Goal: Information Seeking & Learning: Learn about a topic

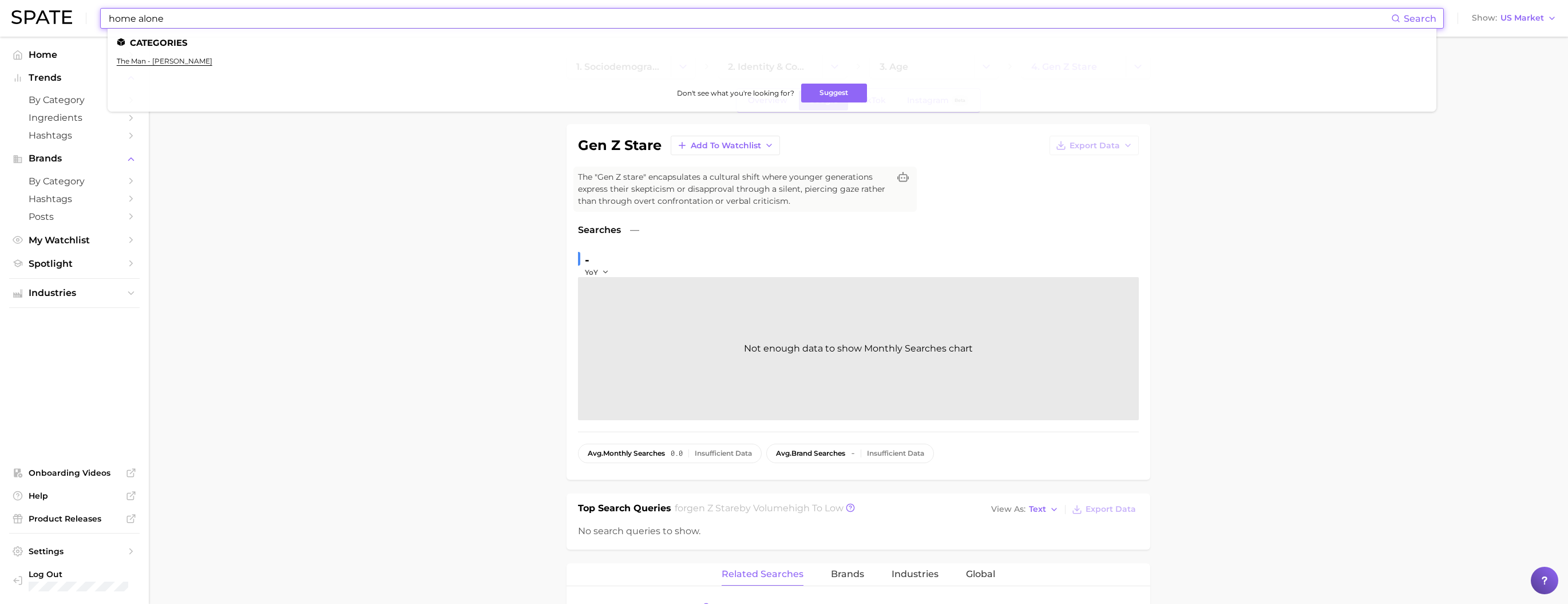
click at [241, 21] on input "home alone" at bounding box center [749, 18] width 1283 height 19
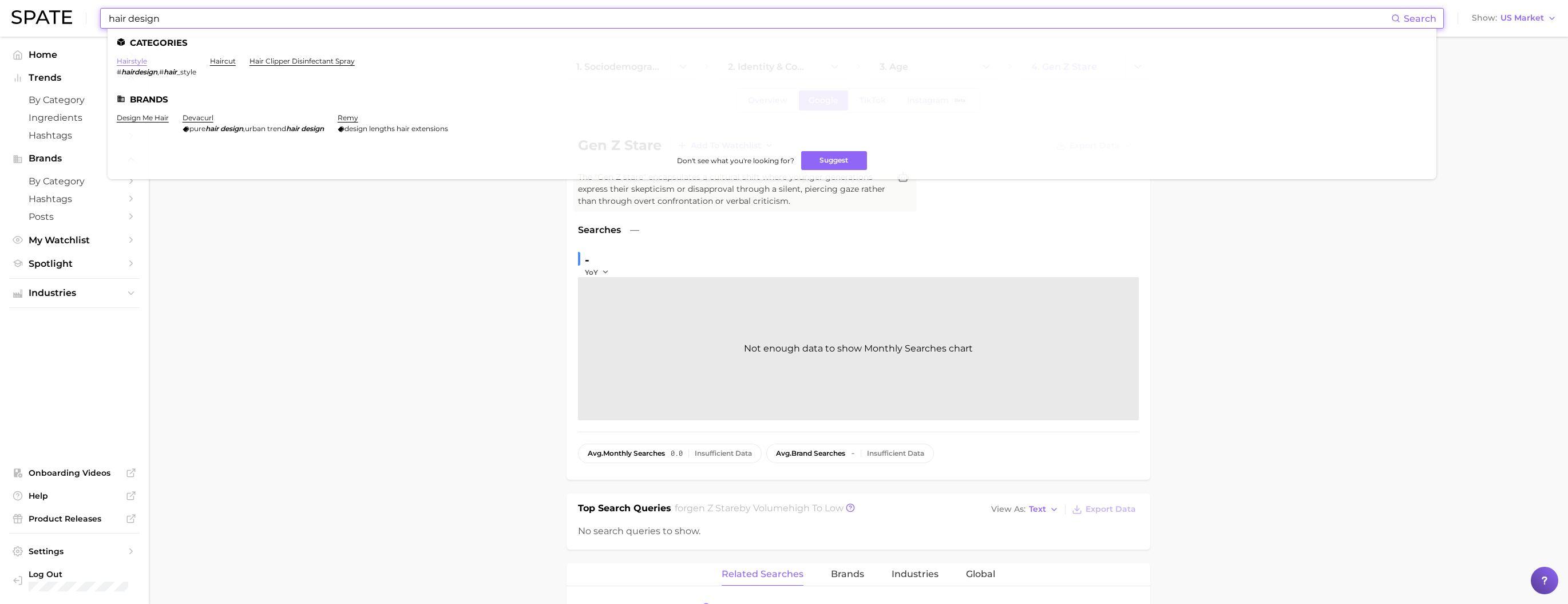
click at [147, 63] on link "hairstyle" at bounding box center [132, 60] width 30 height 9
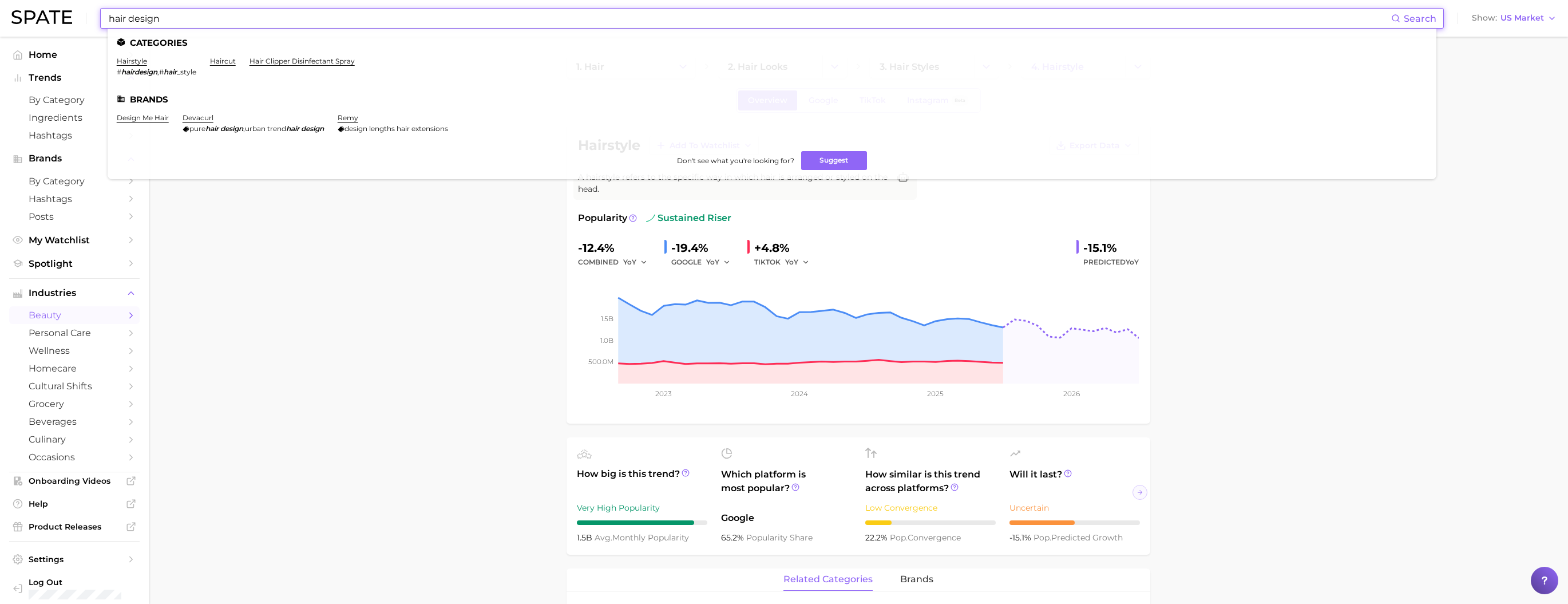
click at [279, 16] on input "hair design" at bounding box center [749, 18] width 1283 height 19
paste input "insporatio"
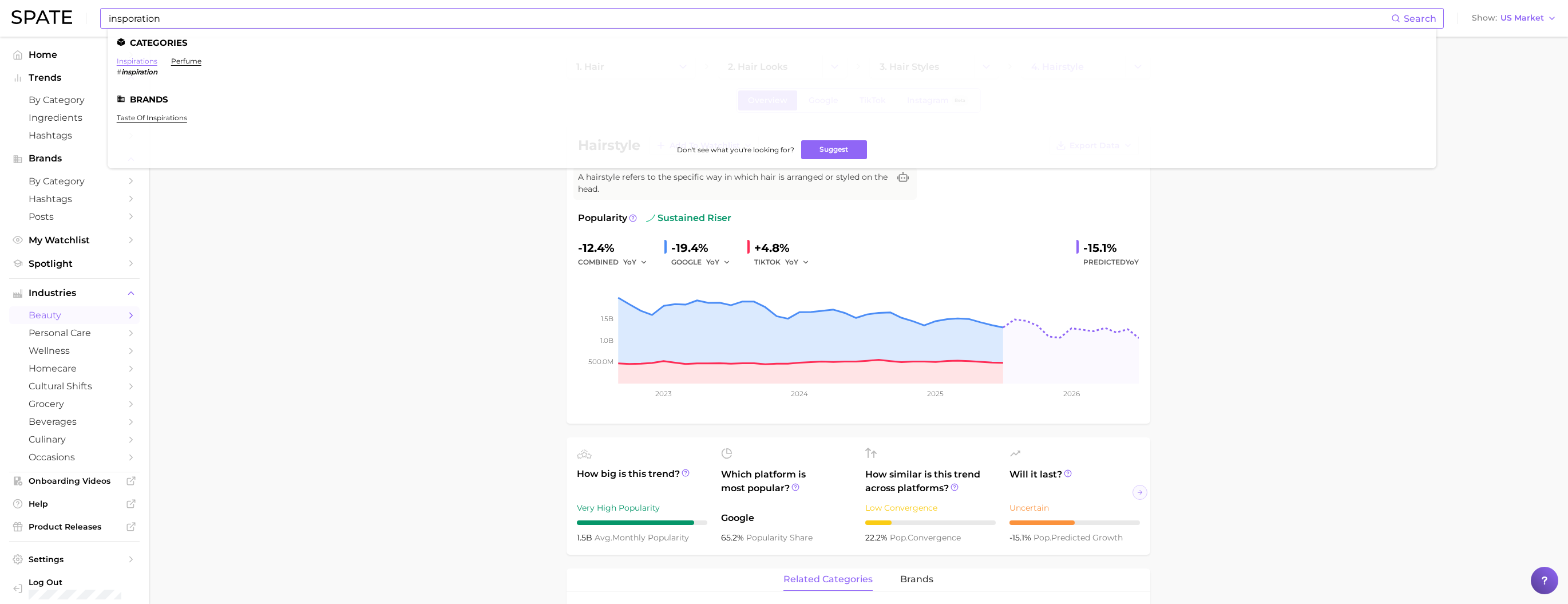
click at [150, 62] on link "inspirations" at bounding box center [137, 60] width 40 height 9
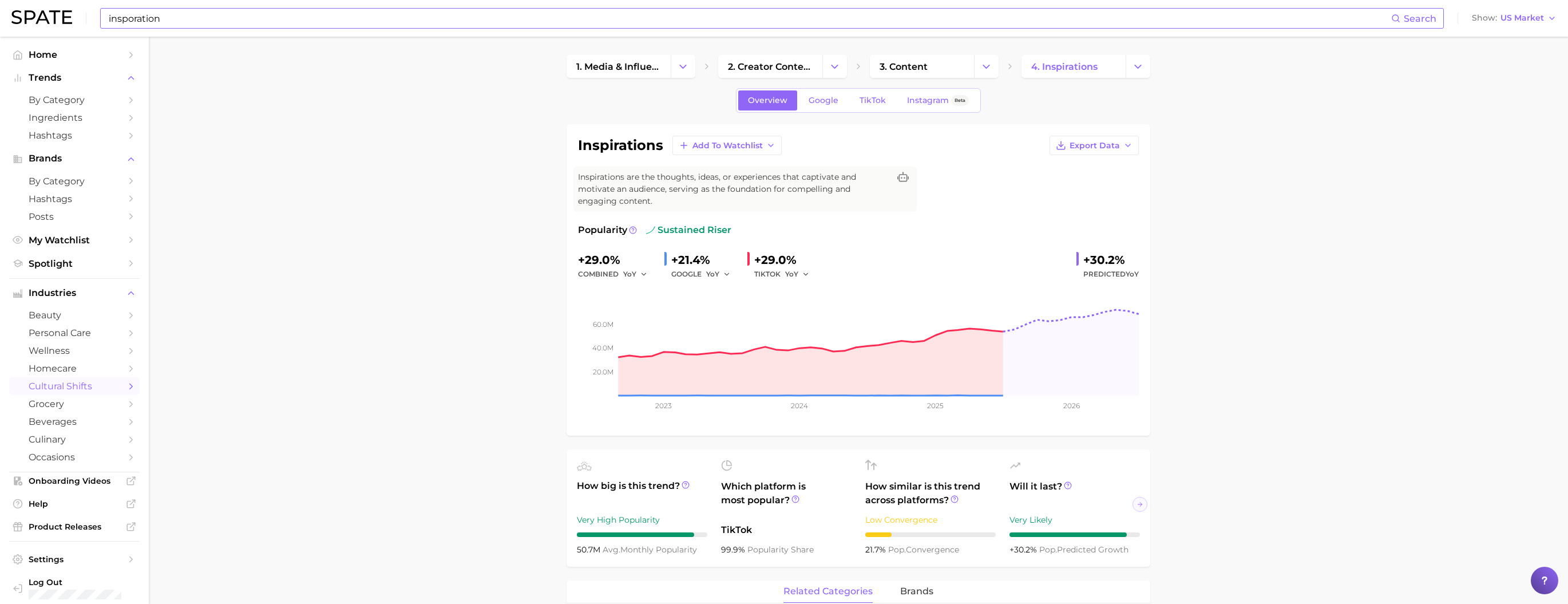
click at [221, 19] on input "insporation" at bounding box center [749, 18] width 1283 height 19
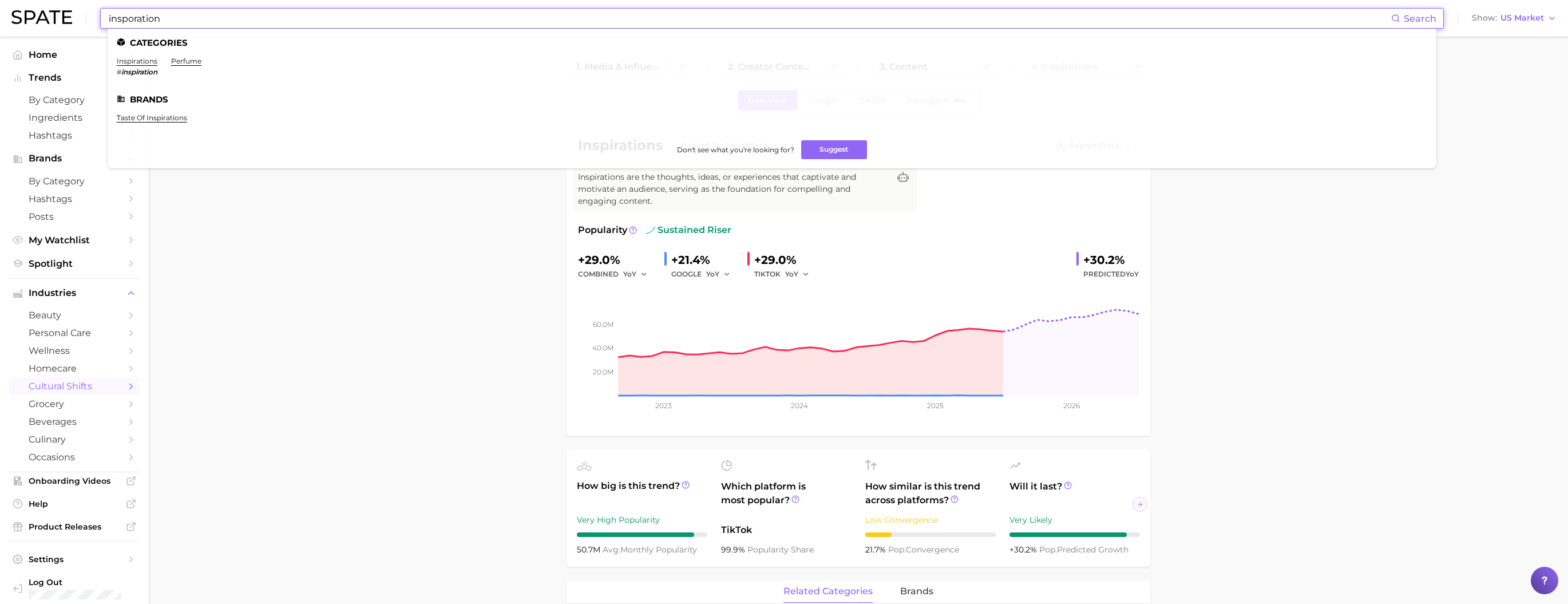
click at [221, 19] on input "insporation" at bounding box center [749, 18] width 1283 height 19
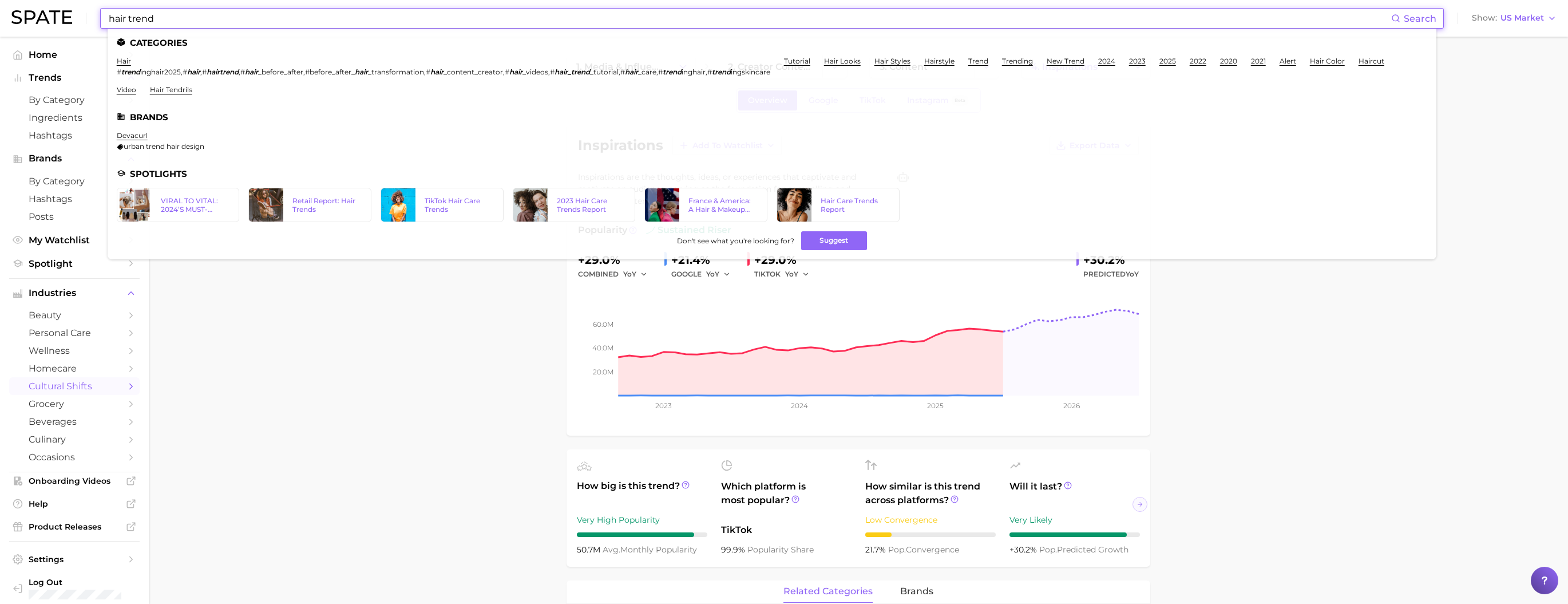
type input "hair trend"
